Goal: Information Seeking & Learning: Learn about a topic

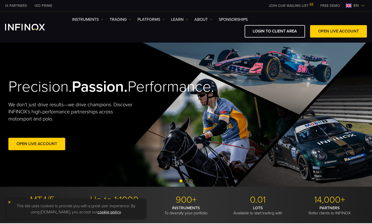
click at [152, 19] on link "PLATFORMS" at bounding box center [151, 20] width 27 height 6
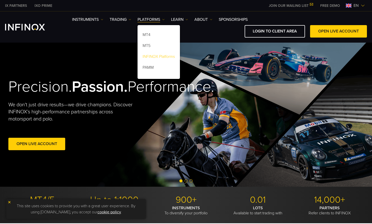
click at [161, 57] on link "INFINOX Platforms" at bounding box center [159, 57] width 42 height 11
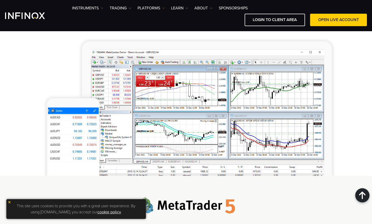
scroll to position [635, 0]
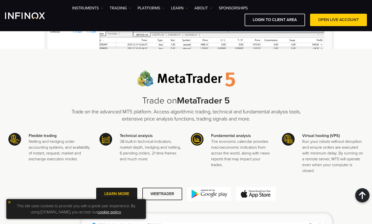
drag, startPoint x: 371, startPoint y: 82, endPoint x: 371, endPoint y: 89, distance: 7.1
click at [371, 89] on div "Trade on MetaTrader 5 Trade on the advanced MT5 platform. Access algorithmic tr…" at bounding box center [186, 198] width 372 height 299
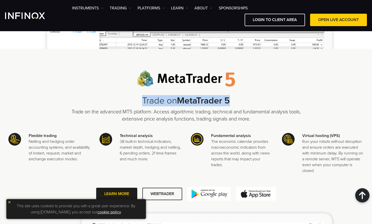
drag, startPoint x: 371, startPoint y: 89, endPoint x: 371, endPoint y: 96, distance: 7.9
click at [371, 98] on div "Trade on MetaTrader 5 Trade on the advanced MT5 platform. Access algorithmic tr…" at bounding box center [186, 198] width 372 height 299
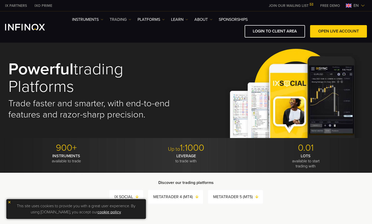
click at [122, 20] on link "TRADING" at bounding box center [121, 20] width 22 height 6
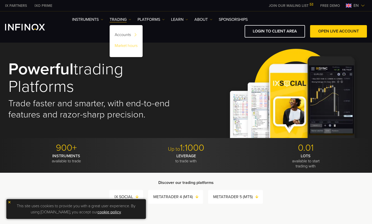
click at [128, 47] on link "Market hours" at bounding box center [126, 46] width 33 height 11
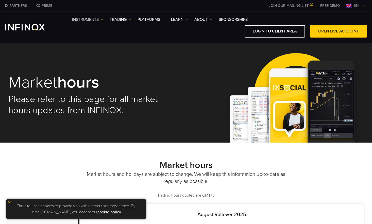
click at [90, 19] on link "Instruments" at bounding box center [87, 20] width 31 height 6
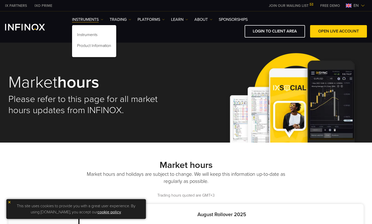
click at [247, 72] on img at bounding box center [293, 94] width 142 height 95
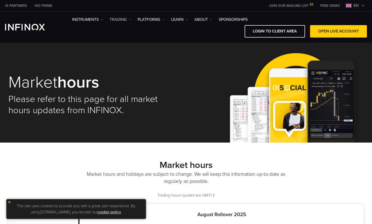
click at [112, 19] on link "TRADING" at bounding box center [121, 20] width 22 height 6
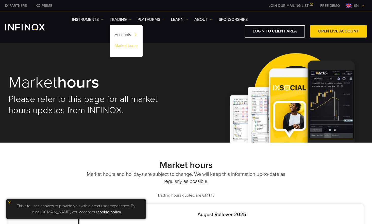
click at [126, 45] on link "Market hours" at bounding box center [126, 46] width 33 height 11
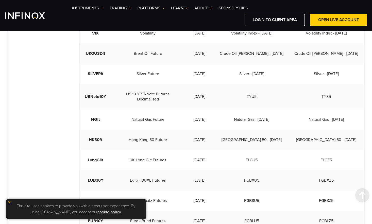
scroll to position [279, 0]
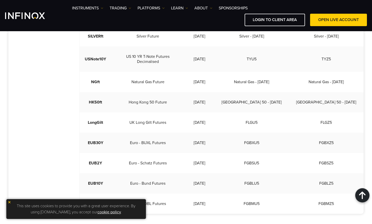
click at [286, 211] on div "Market hours Market hours and holidays are subject to change. We will keep this…" at bounding box center [186, 45] width 372 height 387
